Goal: Find specific page/section: Find specific page/section

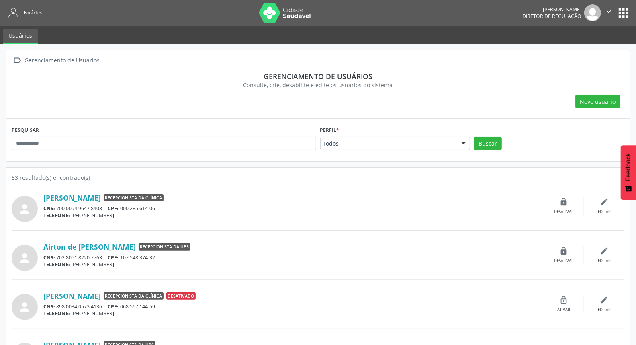
click at [616, 8] on button "" at bounding box center [608, 12] width 15 height 17
click at [610, 10] on icon "" at bounding box center [608, 11] width 9 height 9
click at [627, 14] on button "apps" at bounding box center [623, 13] width 14 height 14
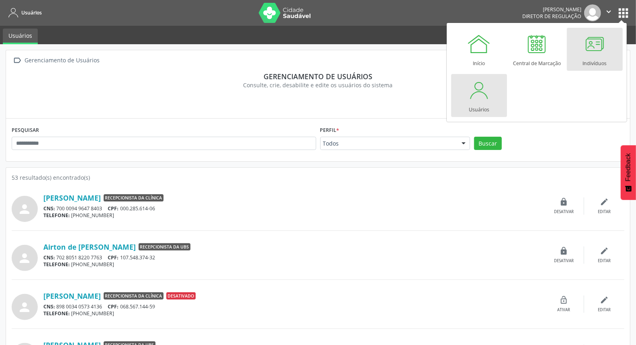
click at [601, 49] on div at bounding box center [595, 44] width 24 height 24
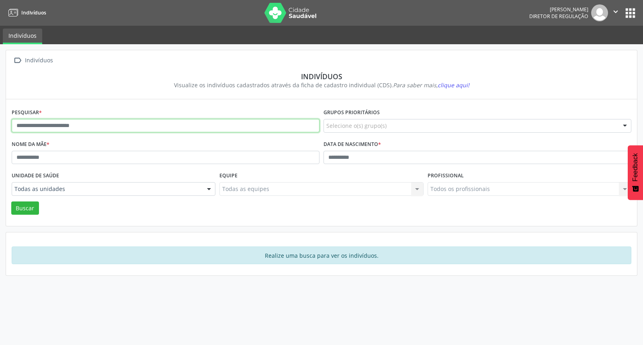
click at [78, 119] on input "text" at bounding box center [166, 126] width 308 height 14
type input "**********"
click at [11, 201] on button "Buscar" at bounding box center [25, 208] width 28 height 14
